Goal: Find specific page/section: Find specific page/section

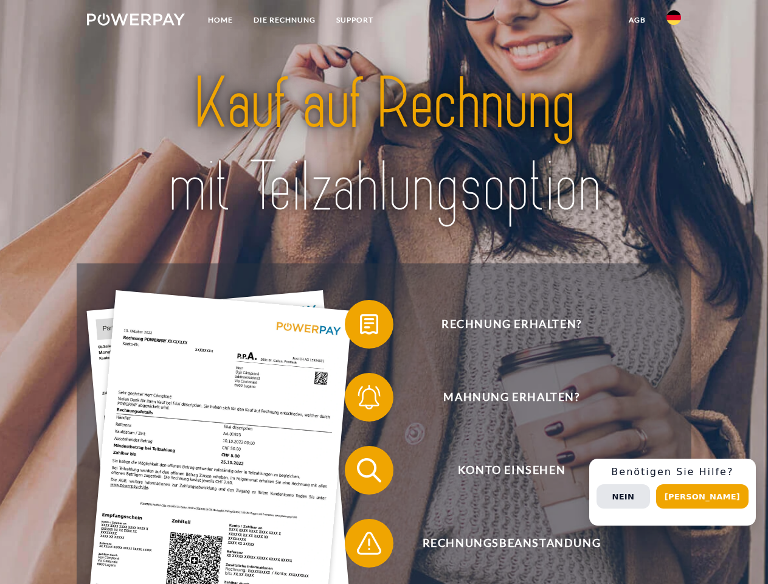
click at [136, 21] on img at bounding box center [136, 19] width 98 height 12
click at [674, 21] on img at bounding box center [674, 17] width 15 height 15
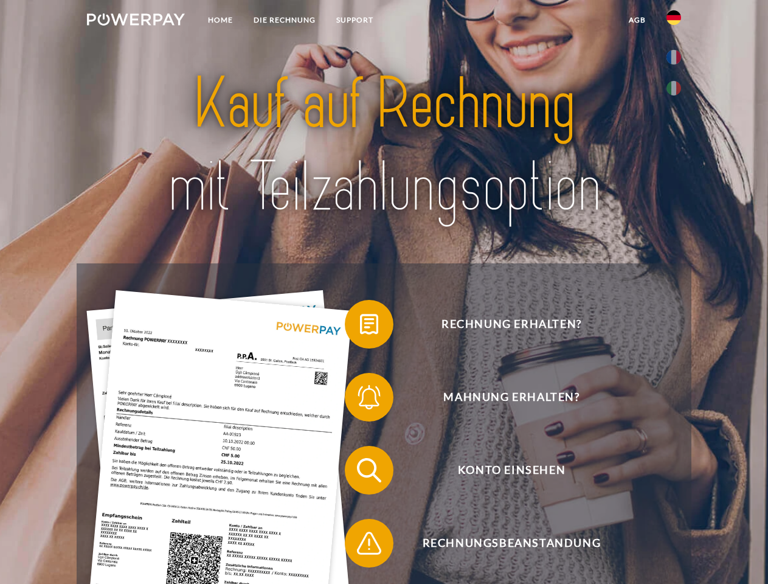
click at [637, 20] on link "agb" at bounding box center [638, 20] width 38 height 22
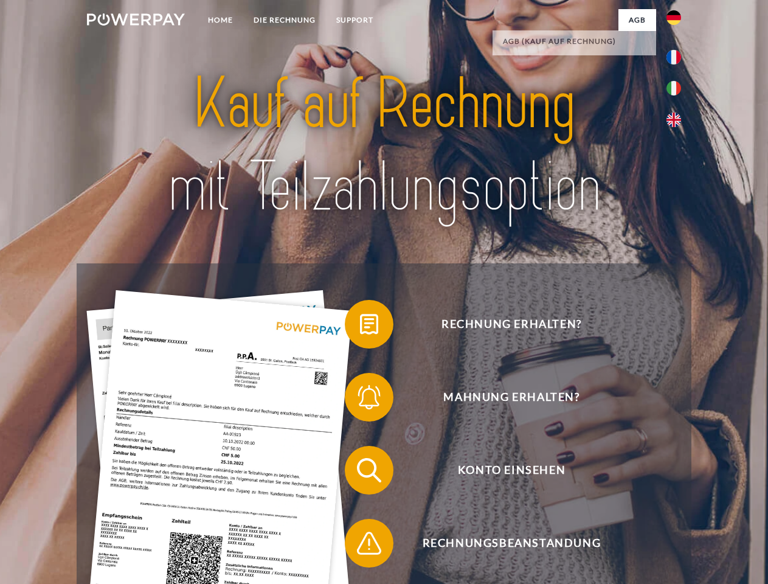
click at [360, 327] on span at bounding box center [351, 324] width 61 height 61
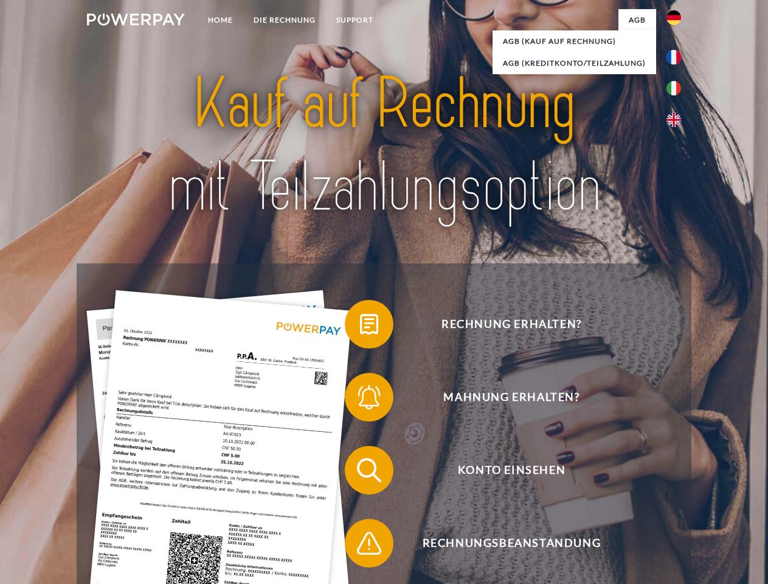
click at [360, 473] on span at bounding box center [351, 470] width 61 height 61
click at [360, 546] on span at bounding box center [351, 543] width 61 height 61
click at [677, 492] on div "Rechnung erhalten? Mahnung erhalten? Konto einsehen" at bounding box center [384, 506] width 614 height 487
click at [647, 495] on span "Konto einsehen" at bounding box center [512, 470] width 298 height 49
click at [707, 496] on header "Home DIE RECHNUNG SUPPORT" at bounding box center [384, 420] width 768 height 840
